Goal: Contribute content: Add original content to the website for others to see

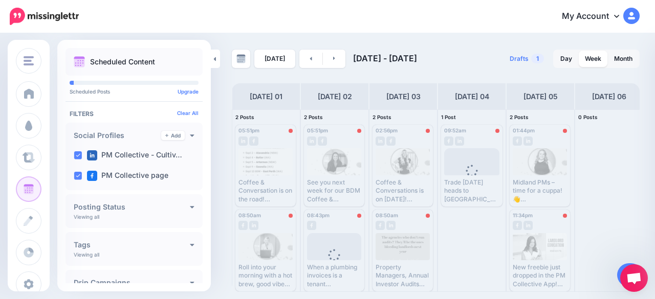
click at [470, 48] on icon at bounding box center [468, 51] width 5 height 7
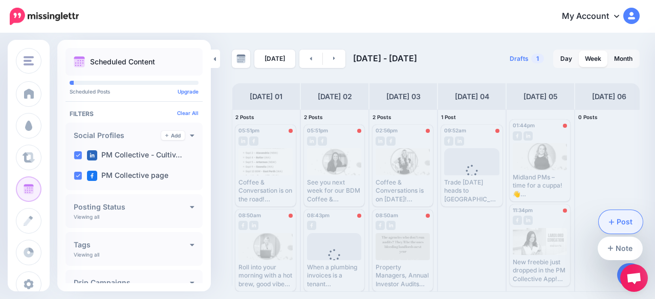
click at [617, 225] on link "Post" at bounding box center [620, 222] width 44 height 24
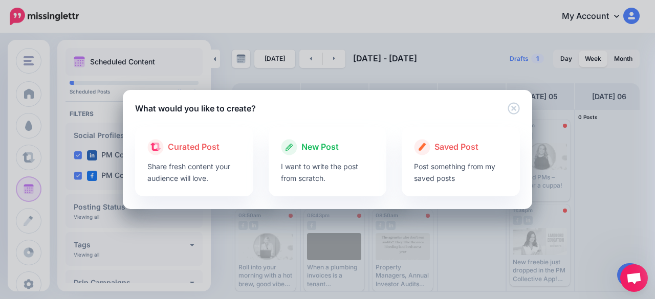
click at [287, 183] on p "I want to write the post from scratch." at bounding box center [328, 173] width 94 height 24
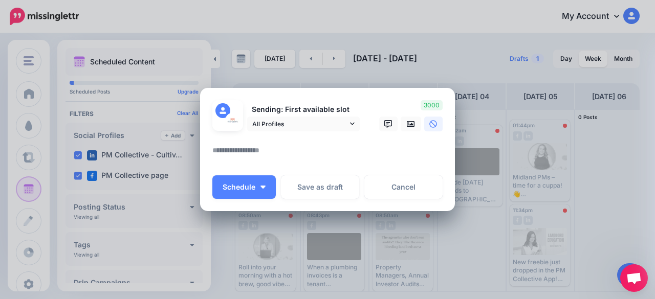
click at [236, 151] on textarea at bounding box center [329, 154] width 235 height 20
paste textarea "**********"
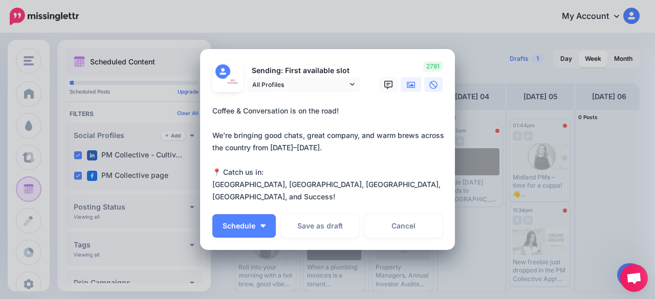
click at [407, 86] on icon at bounding box center [411, 85] width 8 height 8
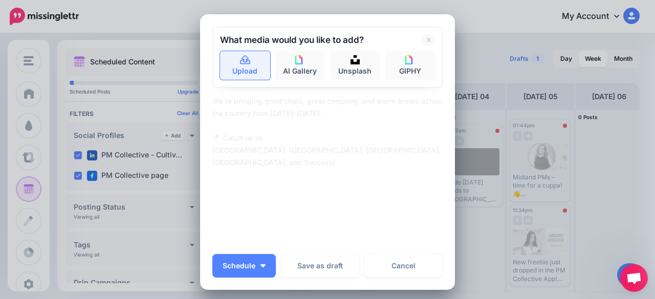
click at [233, 73] on link "Upload" at bounding box center [245, 65] width 50 height 29
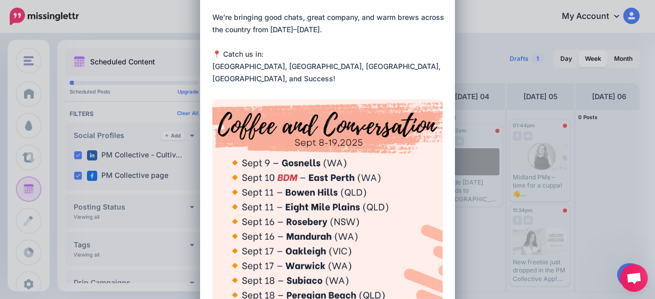
scroll to position [63, 0]
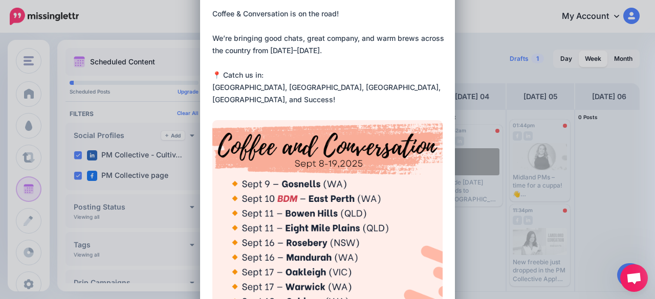
drag, startPoint x: 268, startPoint y: 48, endPoint x: 312, endPoint y: 50, distance: 44.0
click at [312, 50] on textarea "**********" at bounding box center [329, 57] width 235 height 98
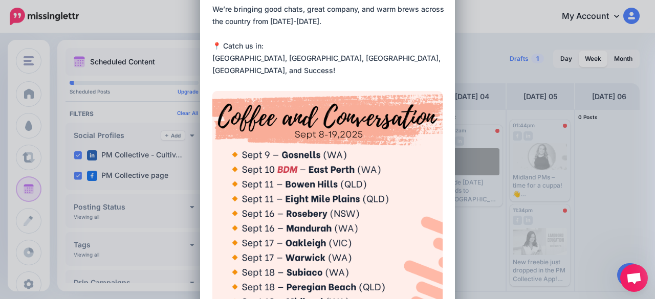
scroll to position [114, 0]
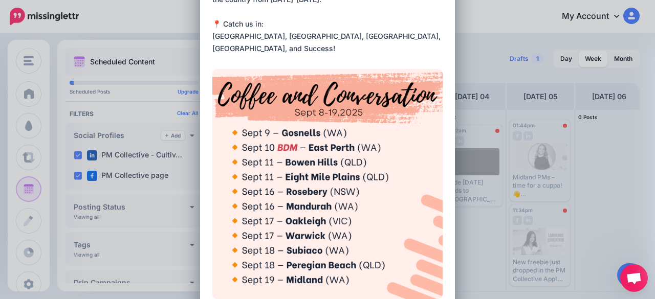
drag, startPoint x: 209, startPoint y: 37, endPoint x: 422, endPoint y: 35, distance: 213.3
click at [422, 35] on textarea "**********" at bounding box center [329, 6] width 235 height 98
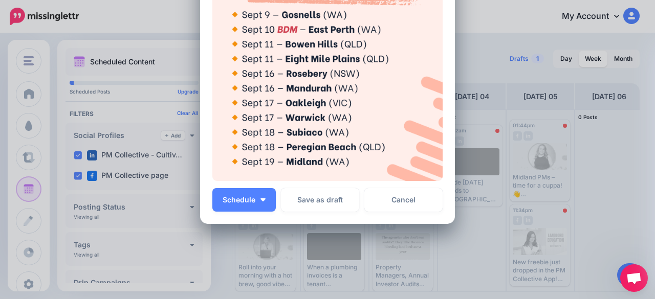
scroll to position [267, 0]
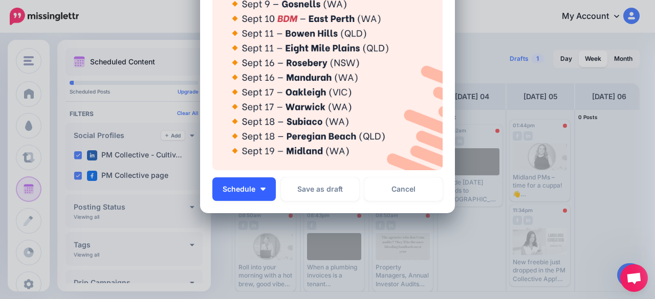
type textarea "**********"
click at [251, 195] on button "Schedule" at bounding box center [243, 189] width 63 height 24
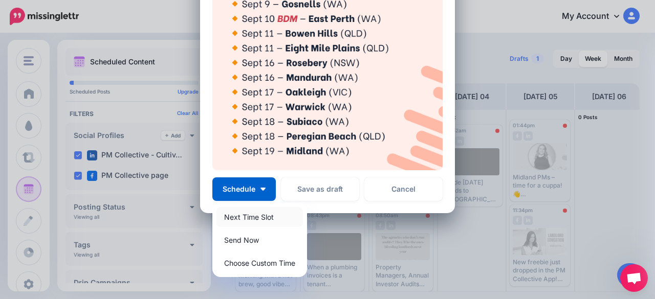
click at [250, 214] on link "Next Time Slot" at bounding box center [259, 217] width 86 height 20
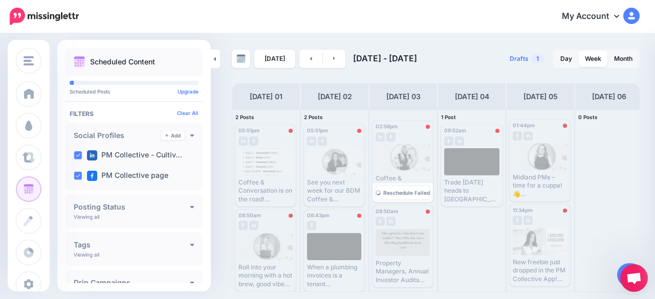
scroll to position [5, 0]
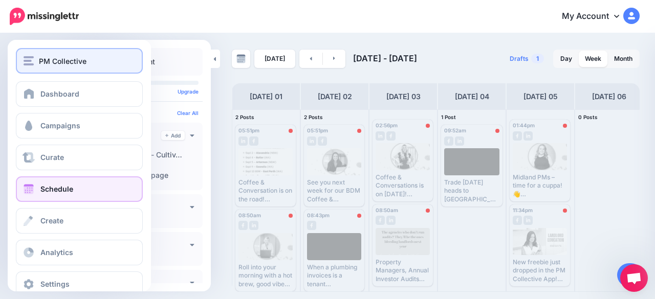
click at [24, 56] on img "button" at bounding box center [29, 60] width 10 height 9
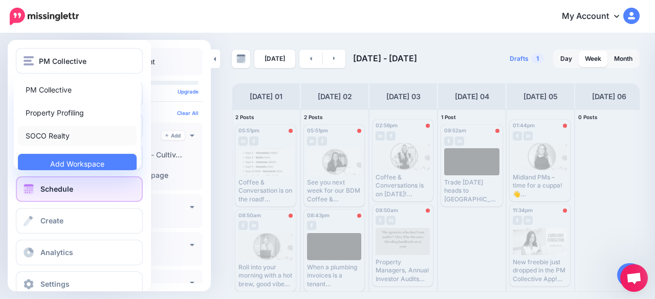
click at [43, 131] on link "SOCO Realty" at bounding box center [77, 136] width 119 height 20
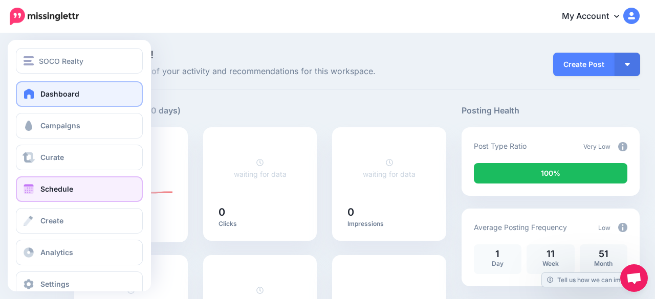
click at [29, 195] on link "Schedule" at bounding box center [79, 189] width 127 height 26
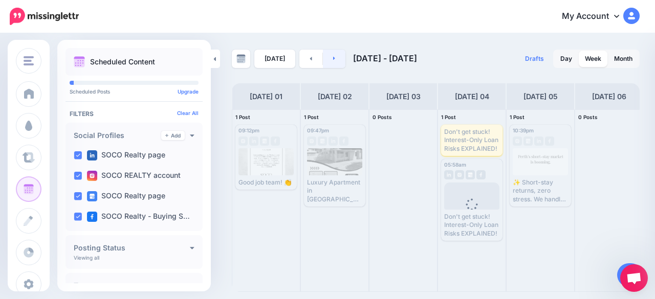
click at [335, 61] on link at bounding box center [334, 59] width 23 height 18
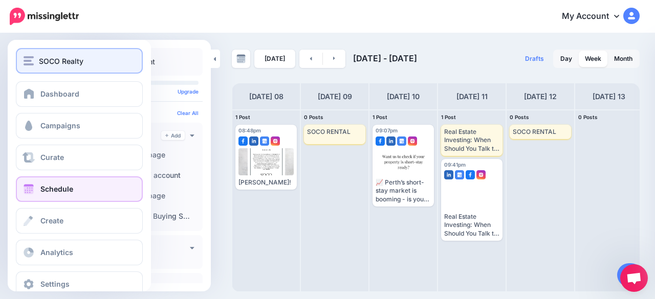
click at [25, 56] on div "SOCO Realty" at bounding box center [79, 61] width 111 height 12
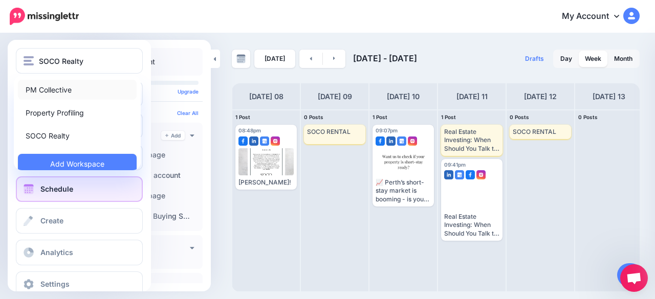
click at [50, 88] on link "PM Collective" at bounding box center [77, 90] width 119 height 20
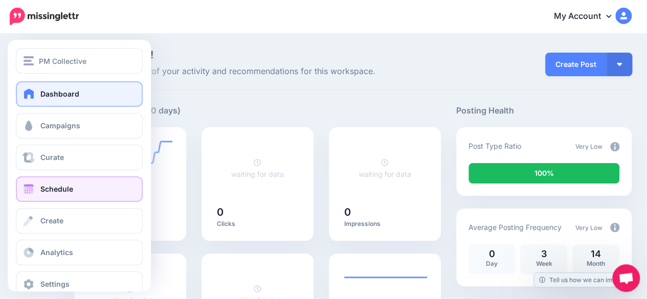
click at [29, 187] on span at bounding box center [28, 189] width 13 height 10
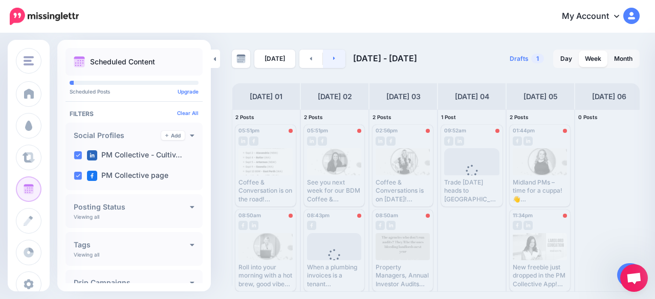
click at [333, 60] on icon at bounding box center [334, 58] width 3 height 6
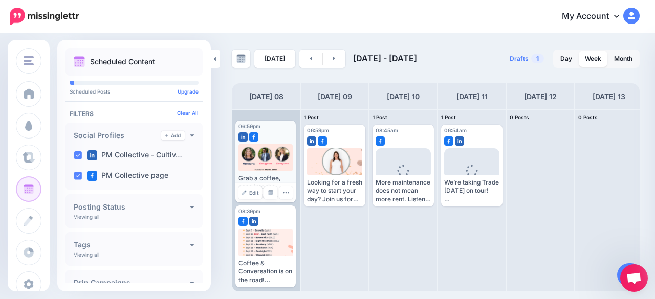
scroll to position [5, 0]
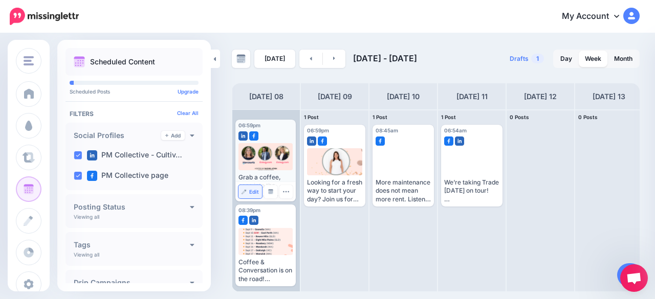
click at [251, 192] on span "Edit" at bounding box center [254, 191] width 10 height 5
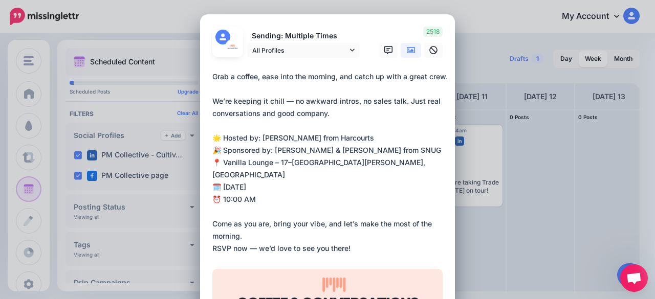
click at [283, 168] on textarea "**********" at bounding box center [329, 163] width 235 height 184
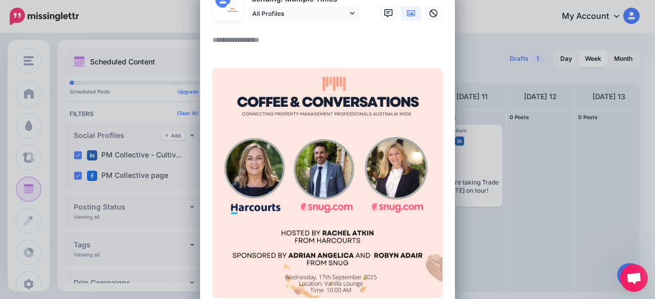
scroll to position [36, 0]
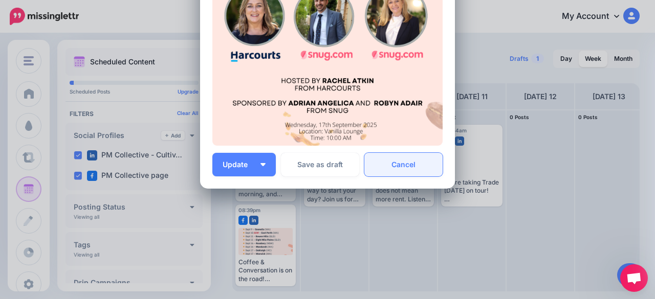
click at [395, 164] on link "Cancel" at bounding box center [403, 165] width 78 height 24
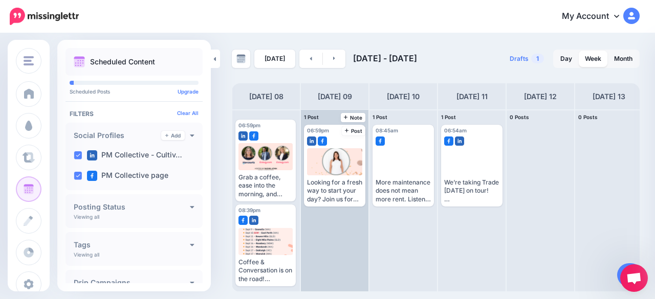
scroll to position [0, 0]
click at [353, 129] on span "Post" at bounding box center [354, 130] width 18 height 5
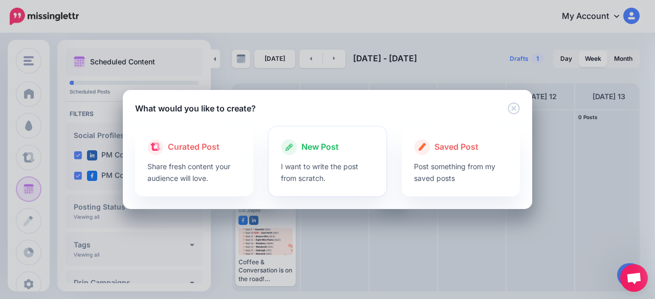
click at [305, 166] on p "I want to write the post from scratch." at bounding box center [328, 173] width 94 height 24
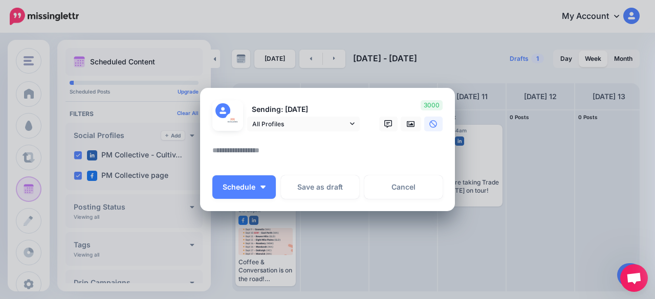
click at [254, 152] on textarea at bounding box center [329, 154] width 235 height 20
paste textarea "**********"
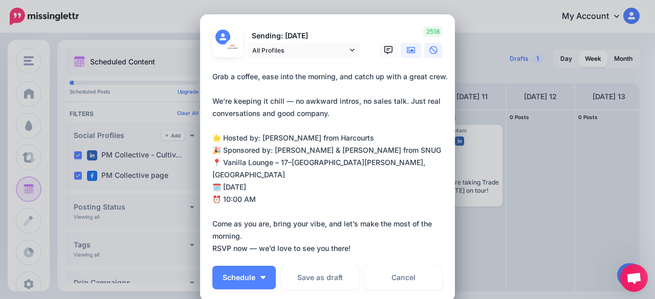
type textarea "**********"
click at [408, 53] on icon at bounding box center [411, 50] width 8 height 8
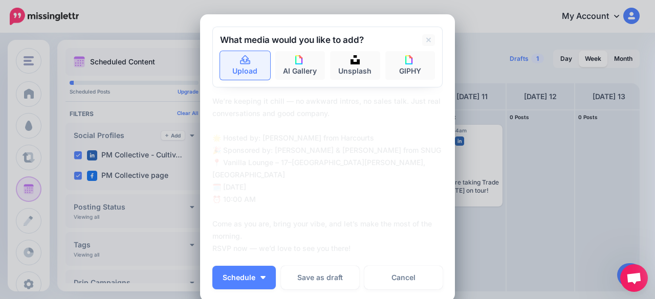
click at [246, 74] on link "Upload" at bounding box center [245, 65] width 50 height 29
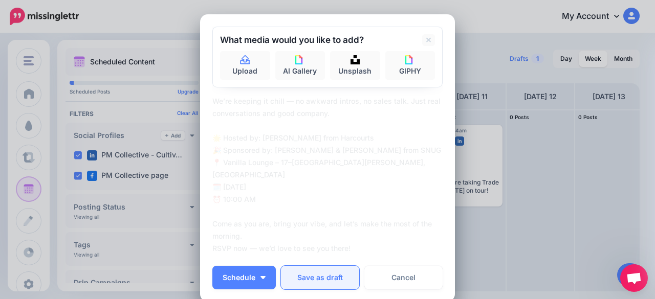
click at [316, 281] on button "Save as draft" at bounding box center [320, 278] width 78 height 24
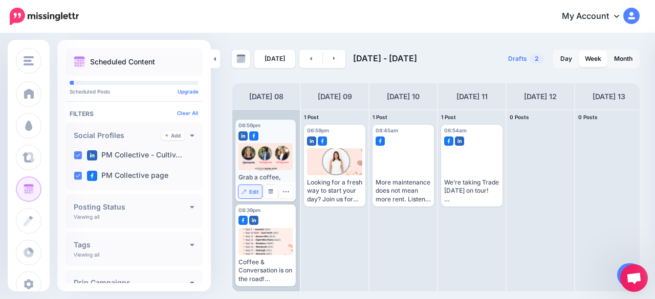
click at [251, 189] on span "Edit" at bounding box center [254, 191] width 10 height 5
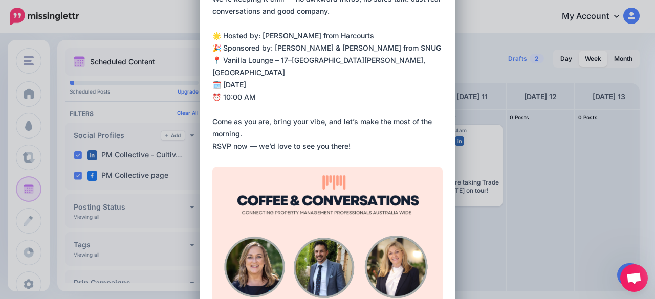
scroll to position [307, 0]
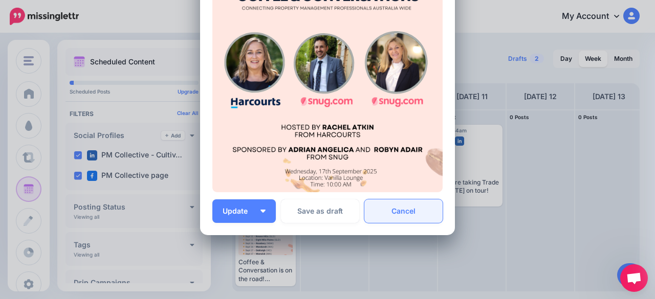
click at [398, 217] on link "Cancel" at bounding box center [403, 211] width 78 height 24
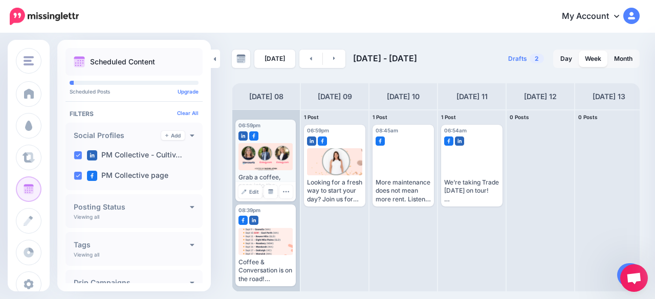
scroll to position [0, 0]
click at [279, 188] on button "button" at bounding box center [285, 191] width 13 height 13
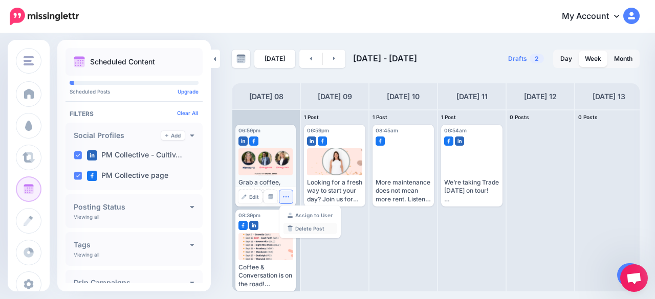
click at [300, 226] on link "Delete Post" at bounding box center [309, 228] width 53 height 11
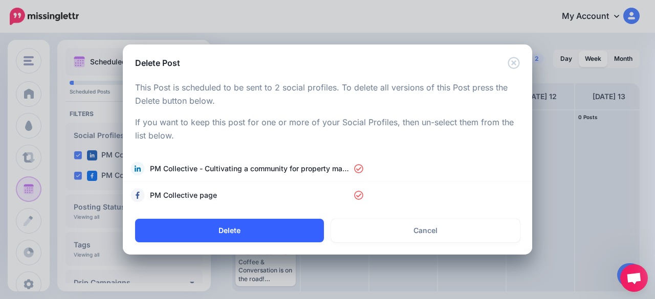
click at [275, 231] on button "Delete" at bounding box center [229, 231] width 189 height 24
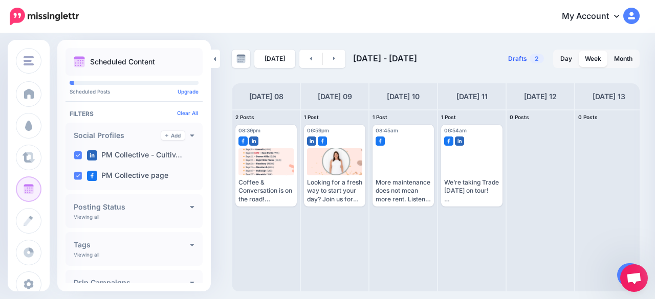
click at [521, 61] on span "Drafts" at bounding box center [517, 59] width 19 height 6
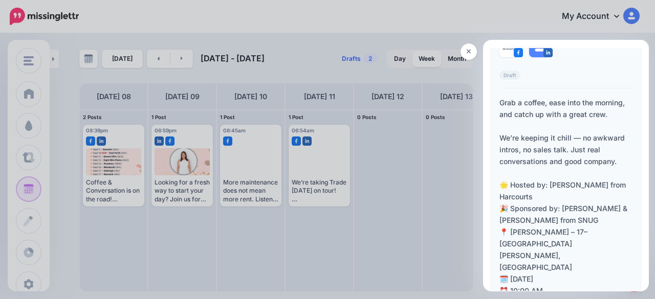
scroll to position [1589, 0]
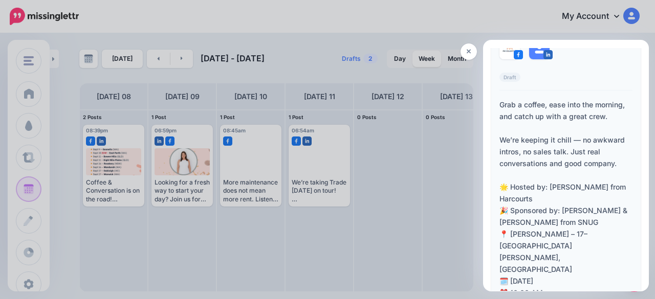
click at [561, 207] on div "Grab a coffee, ease into the morning, and catch up with a great crew. We’re kee…" at bounding box center [565, 228] width 133 height 259
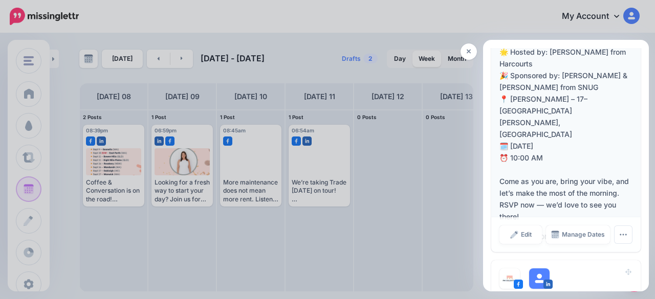
scroll to position [1742, 0]
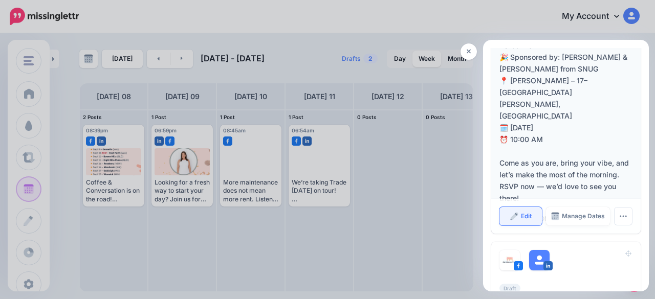
click at [513, 220] on img at bounding box center [514, 216] width 8 height 8
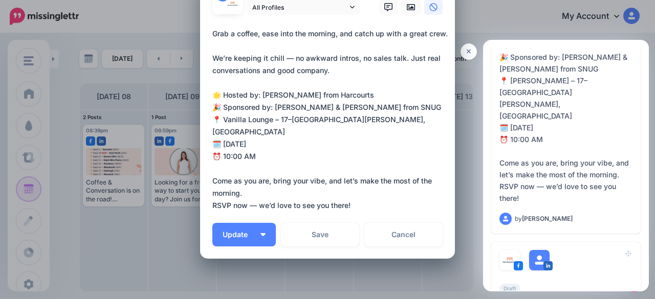
scroll to position [0, 0]
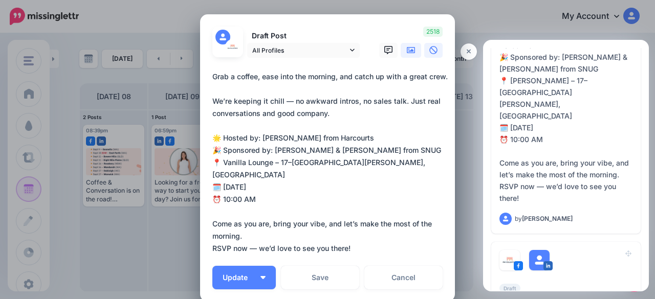
click at [408, 50] on icon at bounding box center [411, 50] width 8 height 6
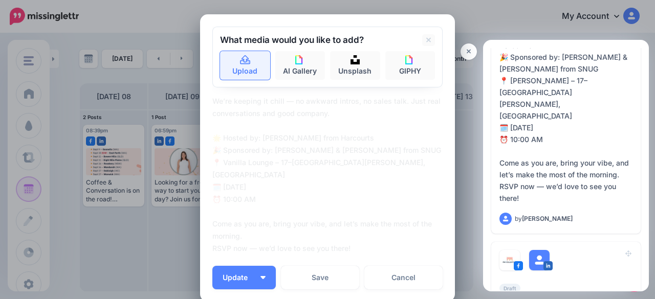
click at [240, 71] on link "Upload" at bounding box center [245, 65] width 50 height 29
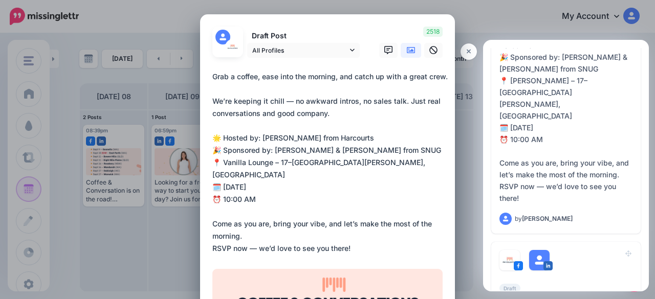
drag, startPoint x: 289, startPoint y: 114, endPoint x: 282, endPoint y: 113, distance: 7.2
click at [282, 113] on textarea "**********" at bounding box center [329, 163] width 235 height 184
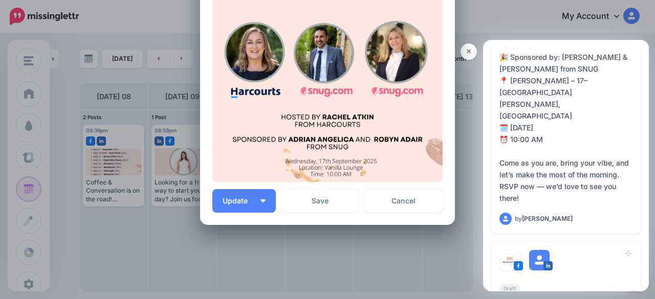
scroll to position [353, 0]
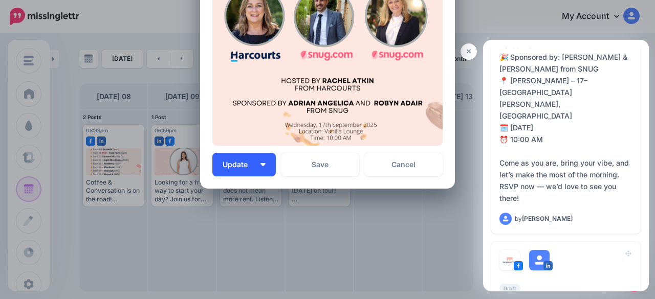
type textarea "**********"
click at [234, 166] on span "Update" at bounding box center [238, 164] width 33 height 7
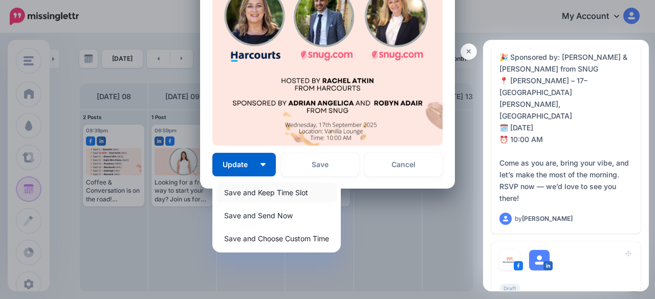
click at [233, 194] on link "Save and Keep Time Slot" at bounding box center [276, 193] width 120 height 20
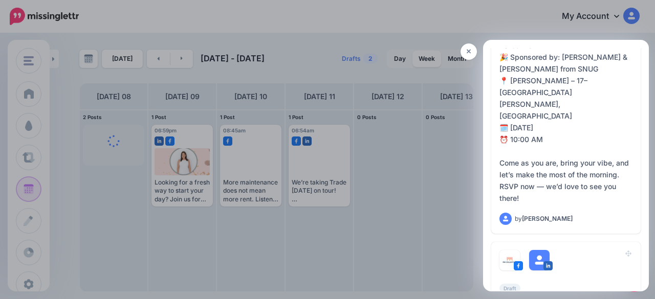
scroll to position [272, 0]
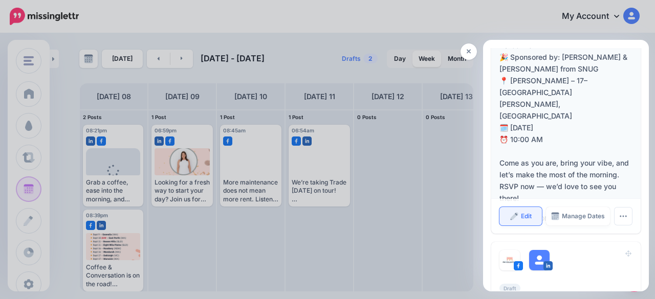
click at [521, 219] on span "Edit" at bounding box center [526, 216] width 11 height 6
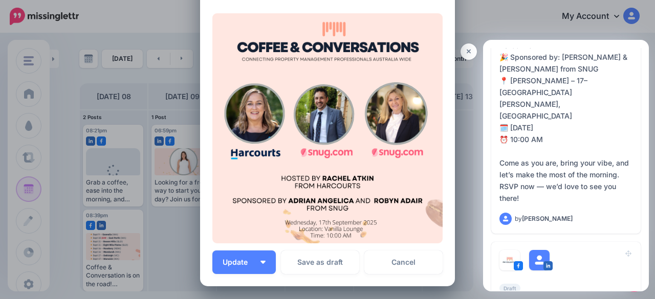
scroll to position [353, 0]
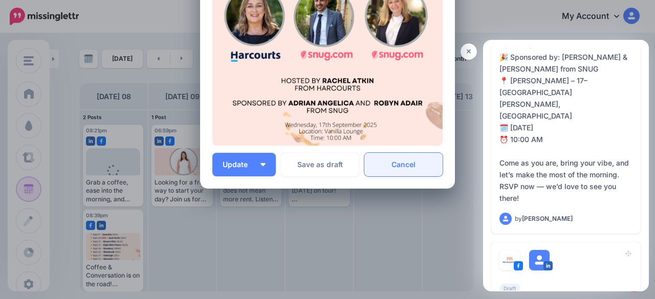
click at [404, 172] on link "Cancel" at bounding box center [403, 165] width 78 height 24
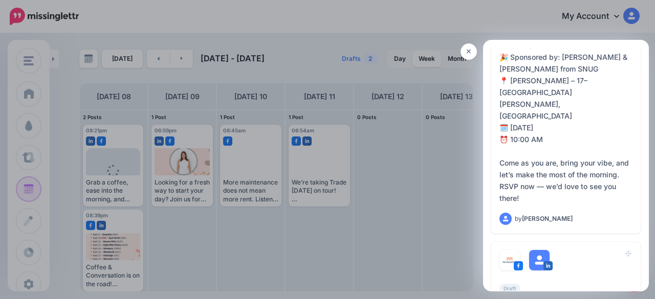
scroll to position [0, 0]
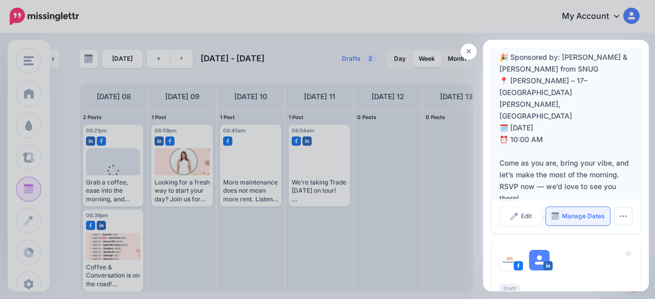
click at [554, 226] on link "Manage Dates" at bounding box center [578, 216] width 64 height 18
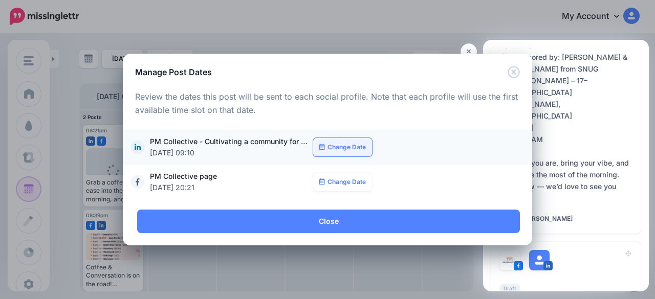
click at [344, 146] on link "Change Date" at bounding box center [342, 147] width 59 height 18
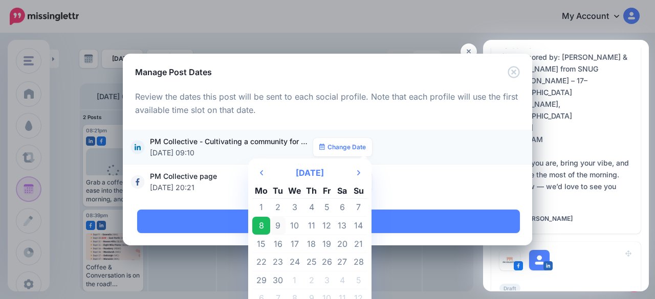
click at [273, 221] on td "9" at bounding box center [277, 226] width 15 height 18
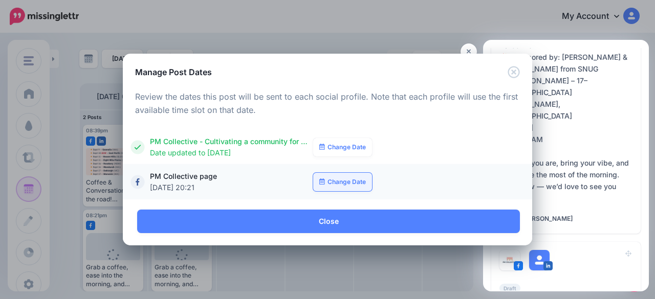
click at [324, 181] on icon at bounding box center [322, 182] width 6 height 6
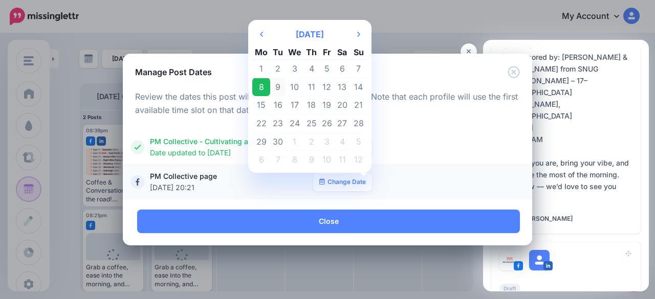
click at [280, 85] on td "9" at bounding box center [277, 87] width 15 height 18
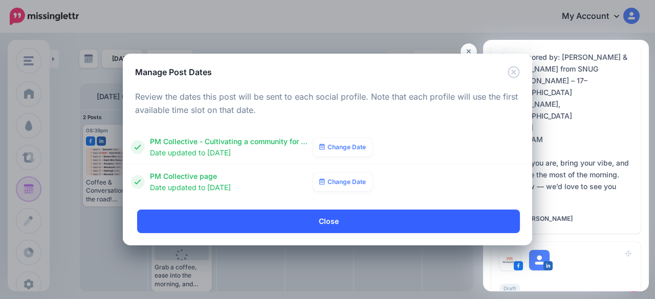
click at [276, 232] on link "Close" at bounding box center [328, 222] width 383 height 24
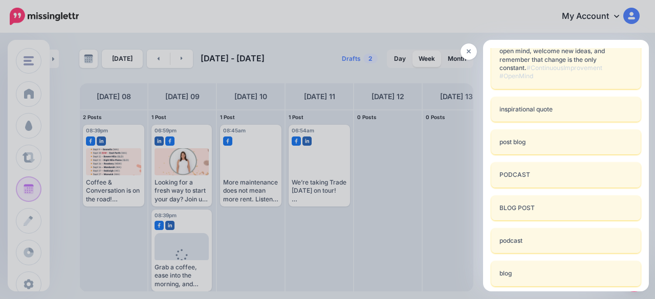
scroll to position [368, 0]
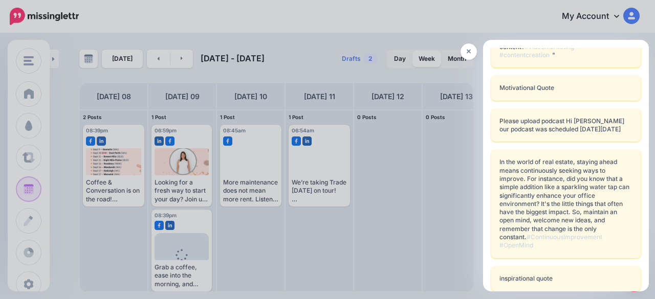
click at [261, 247] on div at bounding box center [327, 149] width 655 height 299
click at [104, 227] on div at bounding box center [327, 149] width 655 height 299
click at [461, 54] on link at bounding box center [468, 51] width 16 height 16
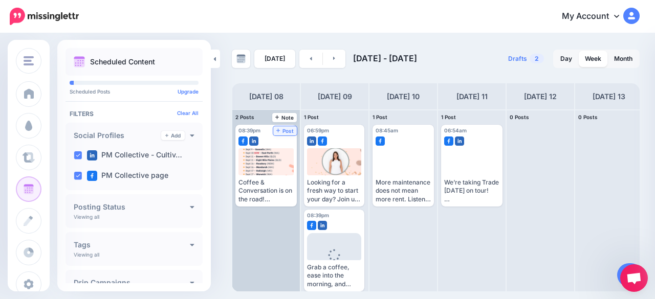
click at [280, 129] on icon at bounding box center [278, 130] width 4 height 5
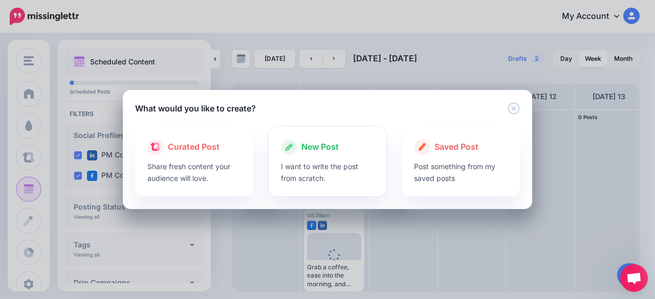
click at [317, 171] on p "I want to write the post from scratch." at bounding box center [328, 173] width 94 height 24
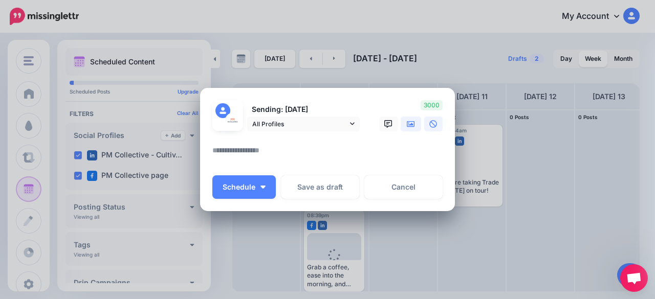
click at [407, 122] on icon at bounding box center [411, 124] width 8 height 8
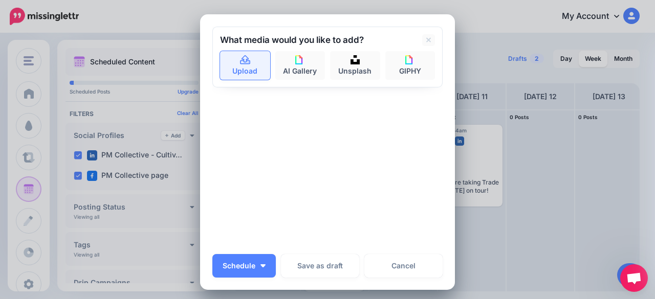
click at [241, 68] on link "Upload" at bounding box center [245, 65] width 50 height 29
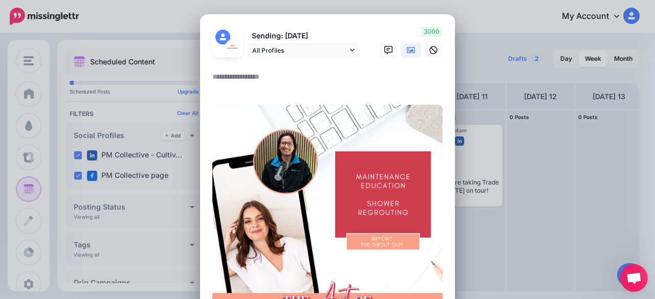
paste textarea "**********"
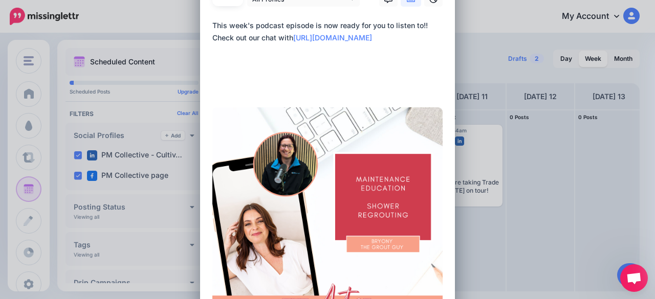
scroll to position [0, 0]
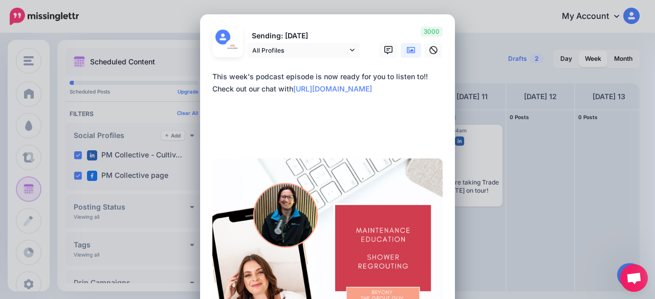
click at [329, 91] on textarea "**********" at bounding box center [329, 108] width 235 height 74
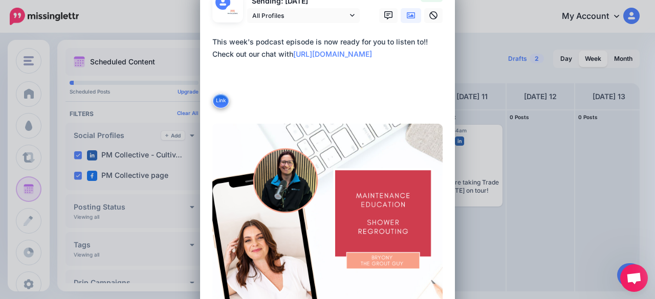
scroll to position [51, 0]
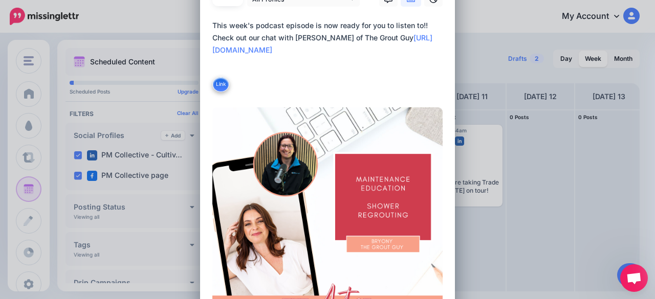
drag, startPoint x: 209, startPoint y: 62, endPoint x: 411, endPoint y: 75, distance: 202.4
click at [411, 75] on textarea "**********" at bounding box center [329, 56] width 235 height 74
type textarea "**********"
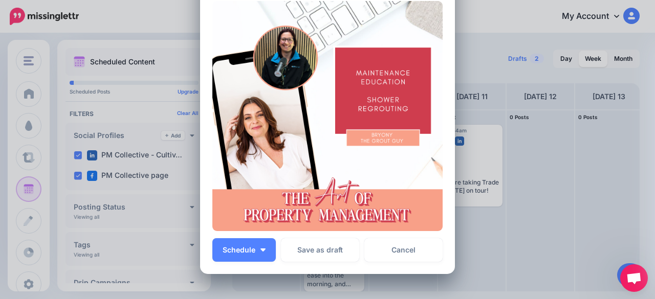
scroll to position [243, 0]
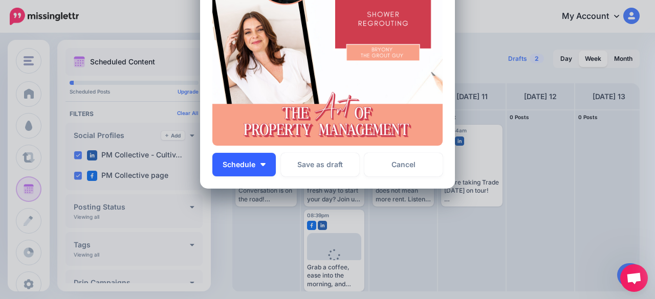
click at [245, 172] on button "Schedule" at bounding box center [243, 165] width 63 height 24
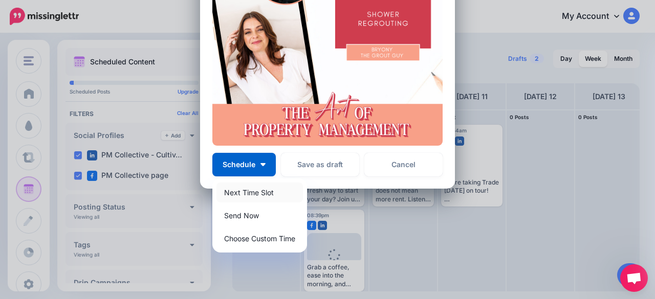
click at [246, 192] on link "Next Time Slot" at bounding box center [259, 193] width 86 height 20
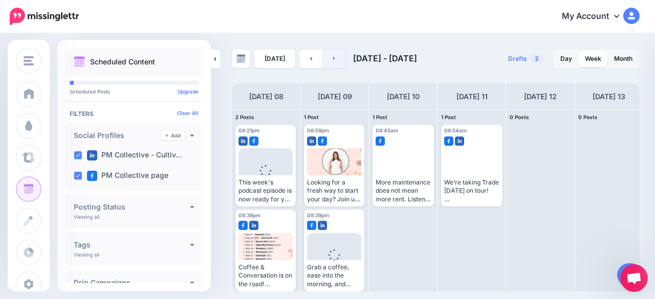
click at [331, 62] on link at bounding box center [334, 59] width 23 height 18
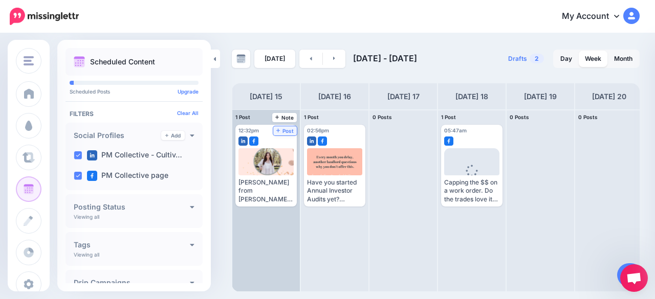
click at [285, 131] on span "Post" at bounding box center [285, 130] width 18 height 5
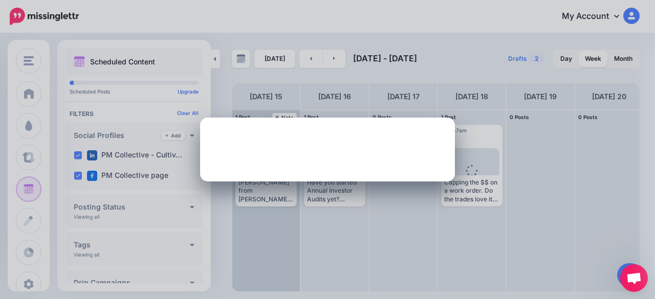
scroll to position [0, 0]
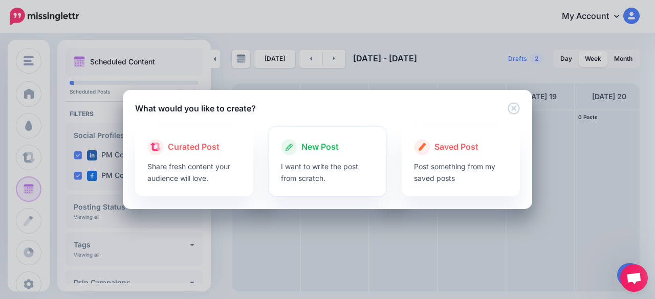
click at [310, 173] on p "I want to write the post from scratch." at bounding box center [328, 173] width 94 height 24
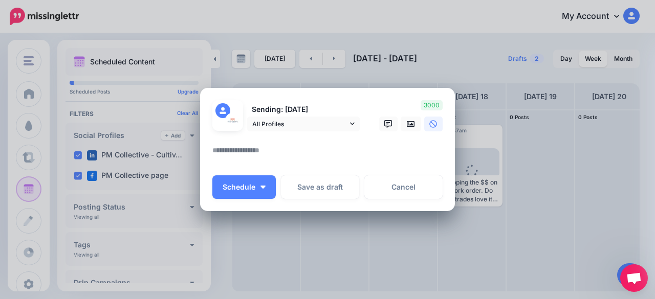
click at [239, 152] on textarea at bounding box center [329, 154] width 235 height 20
paste textarea "**********"
type textarea "**********"
click at [273, 149] on textarea "**********" at bounding box center [329, 154] width 235 height 20
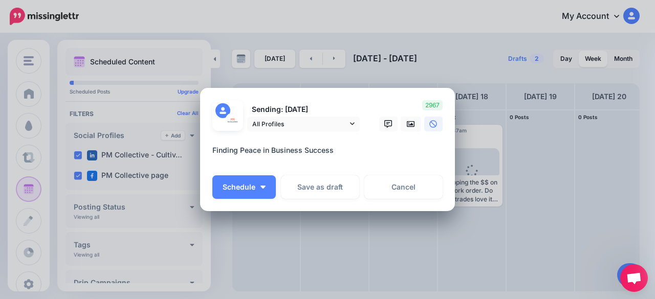
click at [273, 149] on textarea "**********" at bounding box center [329, 154] width 235 height 20
click at [402, 122] on link at bounding box center [410, 124] width 20 height 15
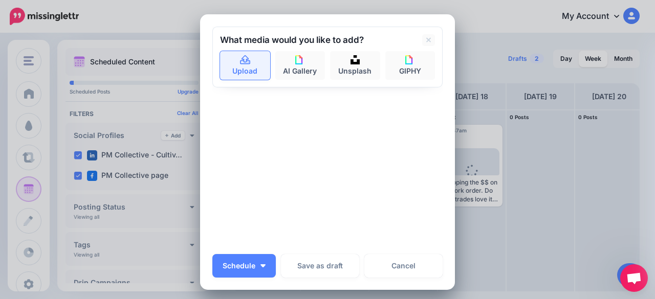
click at [240, 70] on link "Upload" at bounding box center [245, 65] width 50 height 29
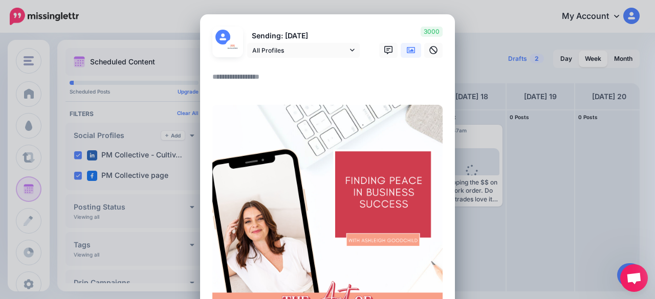
click at [224, 77] on textarea at bounding box center [329, 81] width 235 height 20
paste textarea "**********"
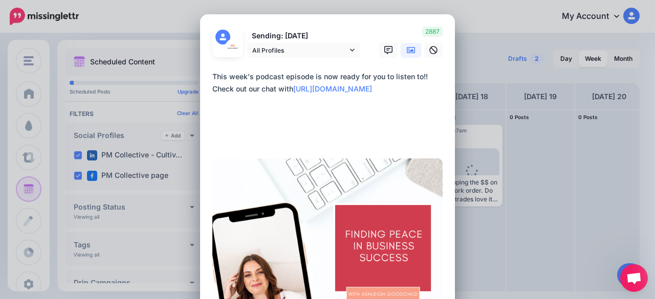
drag, startPoint x: 305, startPoint y: 88, endPoint x: 202, endPoint y: 93, distance: 103.4
click at [202, 93] on div "Loading Sending: [DATE] All Profiles" at bounding box center [327, 222] width 255 height 417
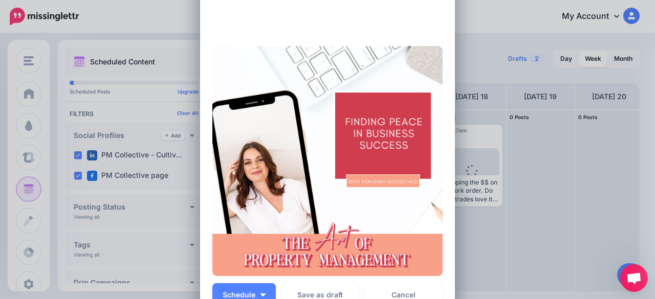
scroll to position [102, 0]
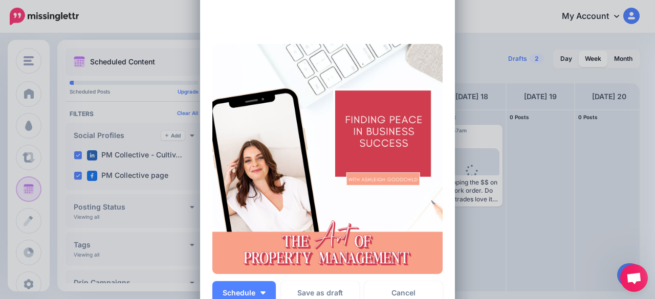
type textarea "**********"
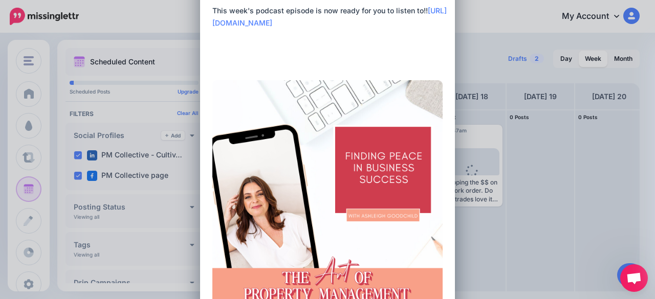
scroll to position [205, 0]
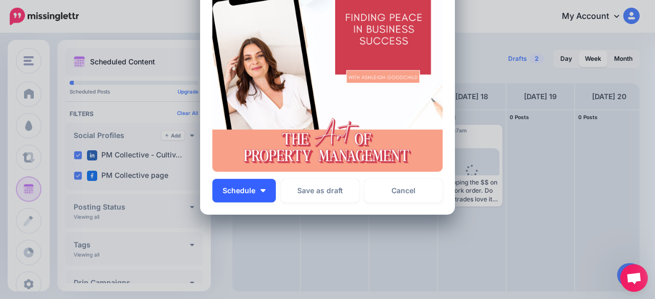
click at [244, 187] on span "Schedule" at bounding box center [238, 190] width 33 height 7
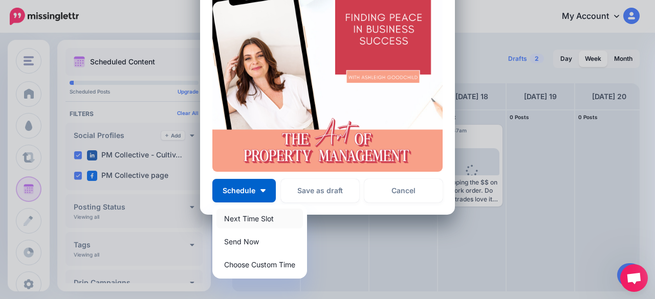
click at [244, 214] on link "Next Time Slot" at bounding box center [259, 219] width 86 height 20
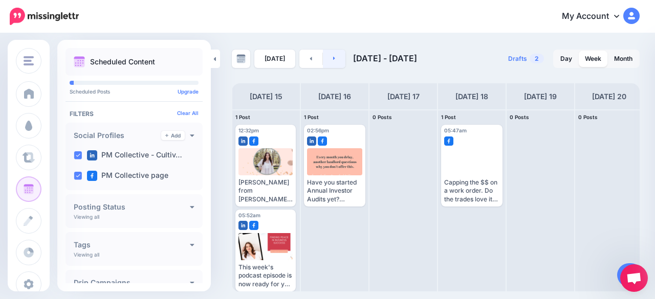
click at [335, 60] on link at bounding box center [334, 59] width 23 height 18
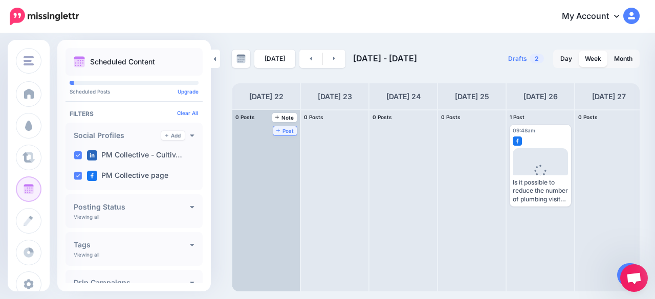
click at [283, 129] on span "Post" at bounding box center [285, 130] width 18 height 5
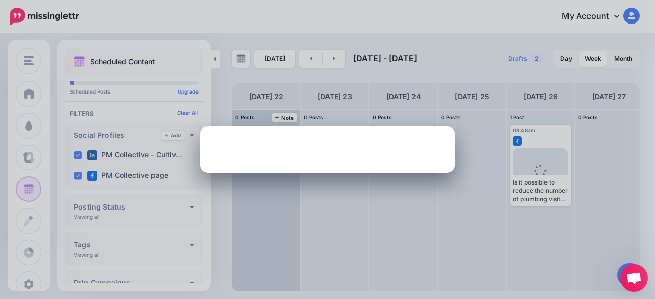
scroll to position [0, 0]
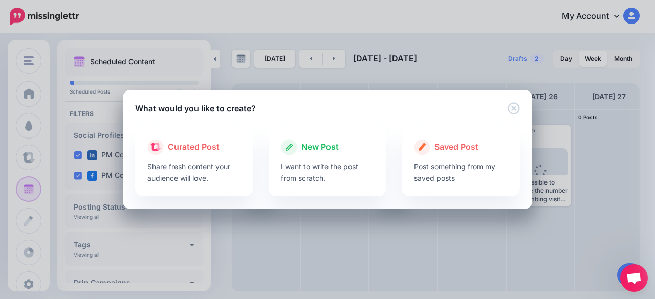
click at [314, 167] on p "I want to write the post from scratch." at bounding box center [328, 173] width 94 height 24
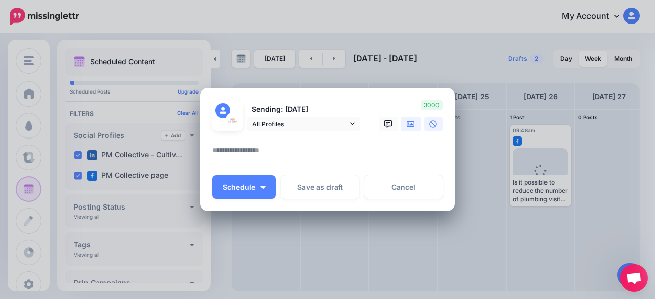
click at [400, 123] on link at bounding box center [410, 124] width 20 height 15
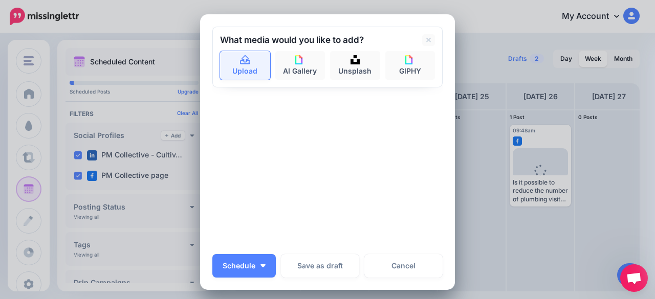
click at [239, 63] on icon at bounding box center [245, 60] width 12 height 9
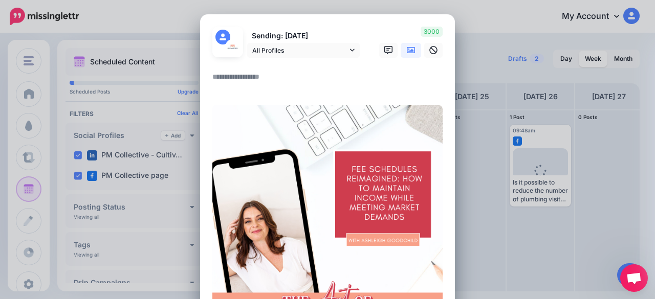
drag, startPoint x: 528, startPoint y: 255, endPoint x: 523, endPoint y: 255, distance: 5.1
click at [528, 255] on div "Create Post Loading Sending: [DATE] All Profiles" at bounding box center [327, 149] width 655 height 299
click at [215, 76] on textarea at bounding box center [329, 81] width 235 height 20
paste textarea "**********"
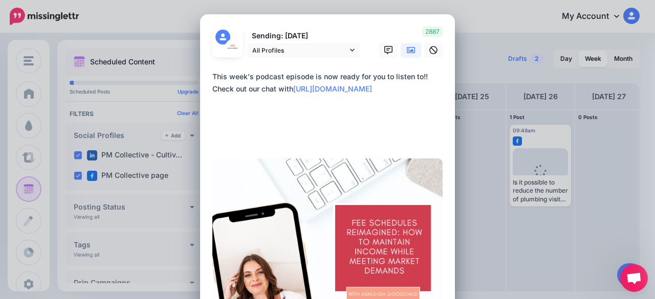
drag, startPoint x: 299, startPoint y: 89, endPoint x: 204, endPoint y: 86, distance: 95.7
click at [204, 86] on div "Loading Sending: [DATE] All Profiles" at bounding box center [327, 222] width 255 height 417
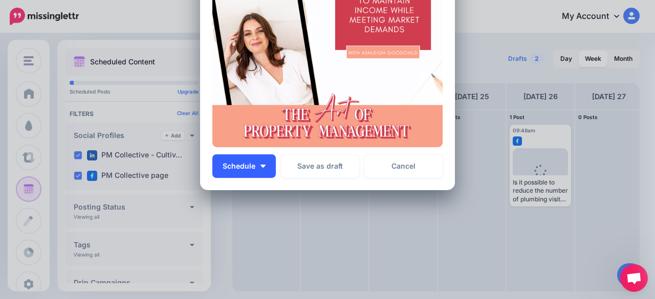
scroll to position [231, 0]
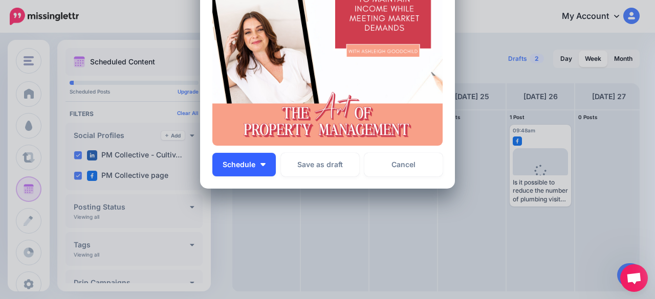
type textarea "**********"
click at [248, 170] on button "Schedule" at bounding box center [243, 165] width 63 height 24
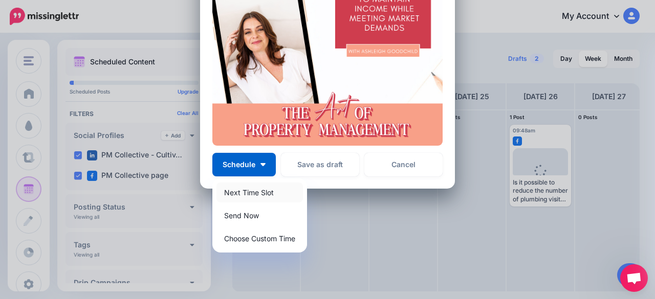
click at [246, 192] on link "Next Time Slot" at bounding box center [259, 193] width 86 height 20
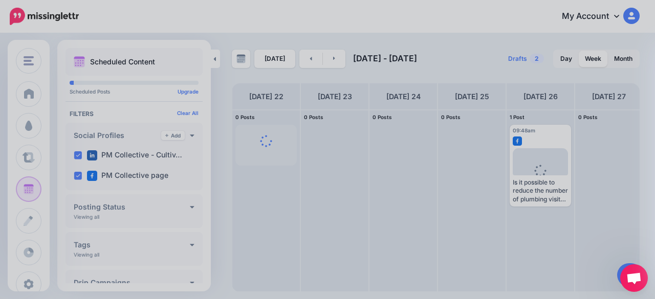
scroll to position [0, 0]
